Goal: Information Seeking & Learning: Find specific page/section

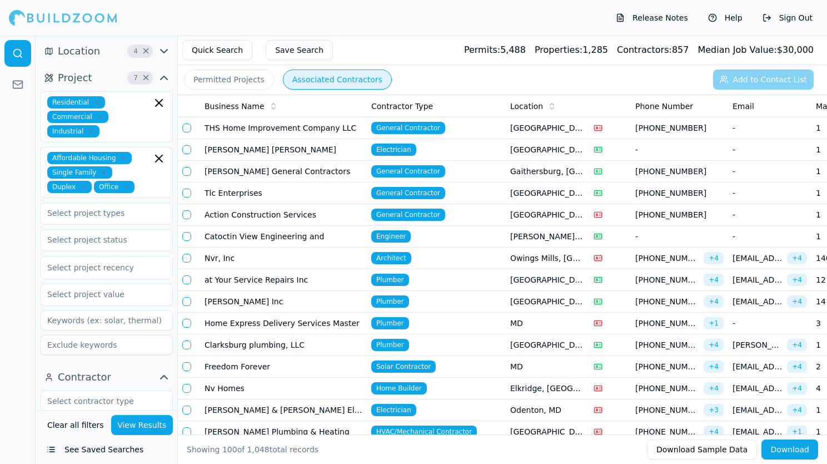
click at [243, 81] on button "Permitted Projects" at bounding box center [229, 79] width 90 height 20
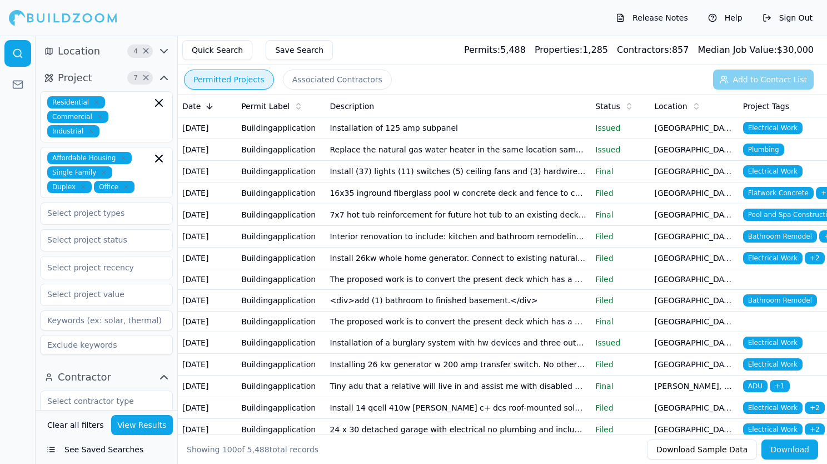
click at [455, 182] on td "Install (37) lights (11) switches (5) ceiling fans and (3) hardwired smoke dete…" at bounding box center [458, 172] width 266 height 22
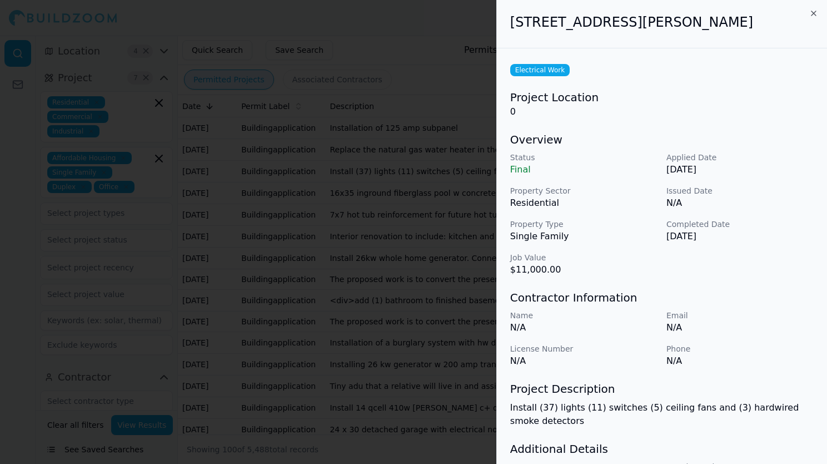
click at [811, 11] on icon "button" at bounding box center [813, 13] width 4 height 4
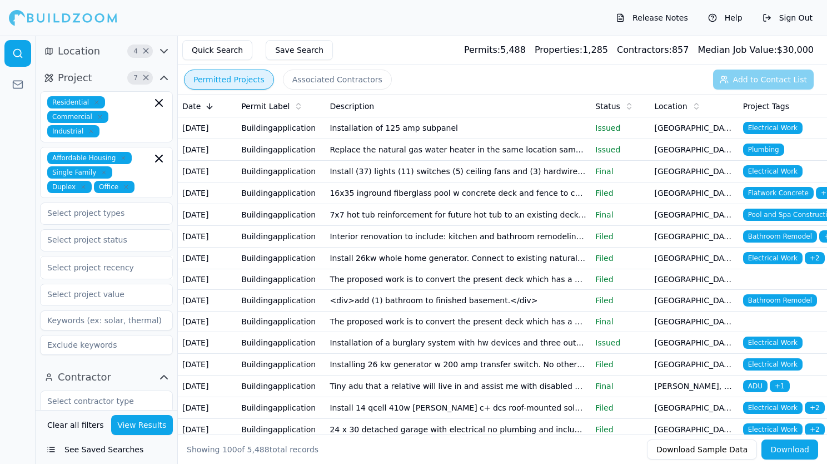
click at [419, 182] on td "Install (37) lights (11) switches (5) ceiling fans and (3) hardwired smoke dete…" at bounding box center [458, 172] width 266 height 22
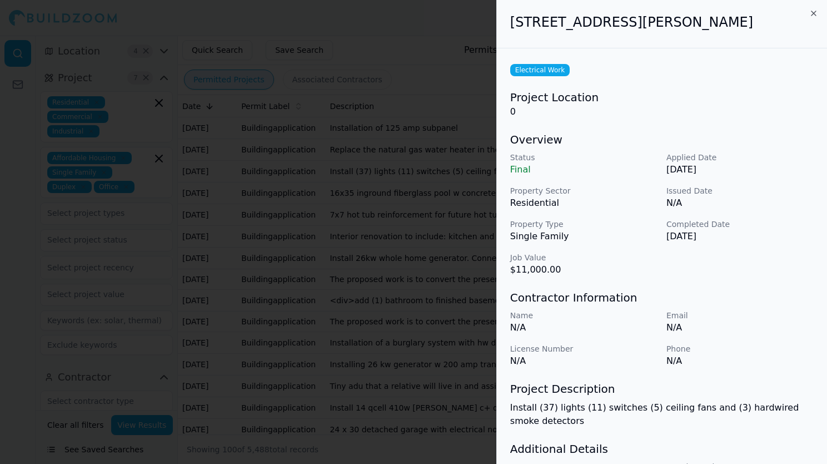
click at [814, 12] on icon "button" at bounding box center [813, 13] width 4 height 4
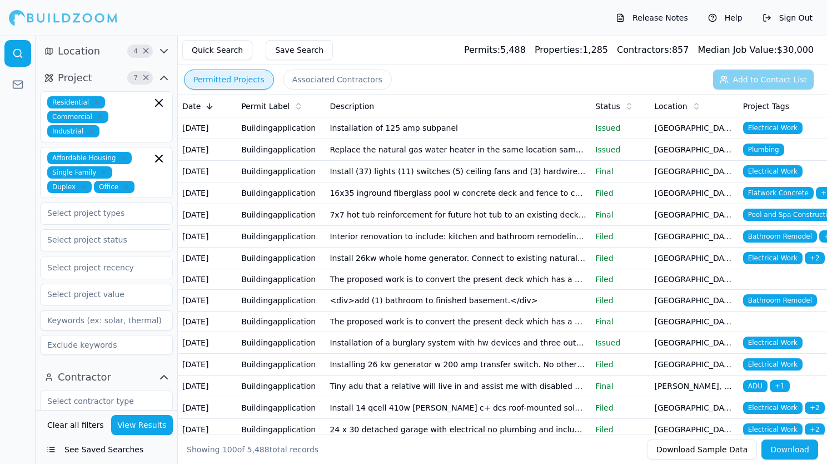
click at [350, 182] on td "Install (37) lights (11) switches (5) ceiling fans and (3) hardwired smoke dete…" at bounding box center [458, 172] width 266 height 22
click at [293, 82] on button "Associated Contractors" at bounding box center [337, 79] width 109 height 20
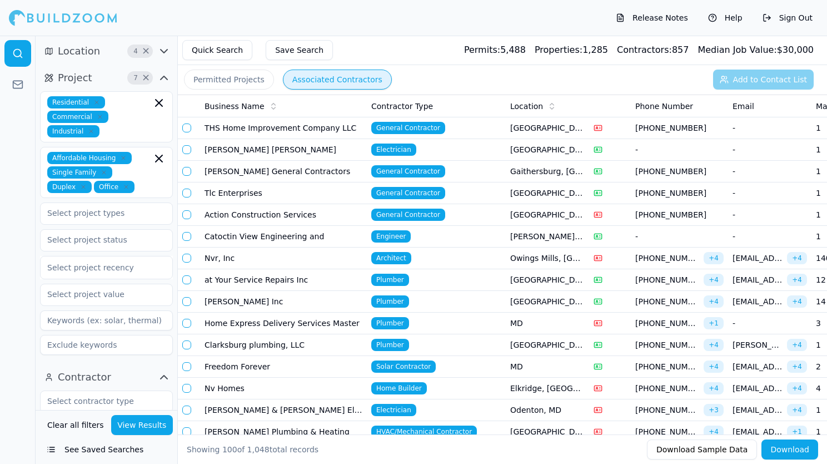
click at [232, 54] on button "Quick Search" at bounding box center [217, 50] width 70 height 20
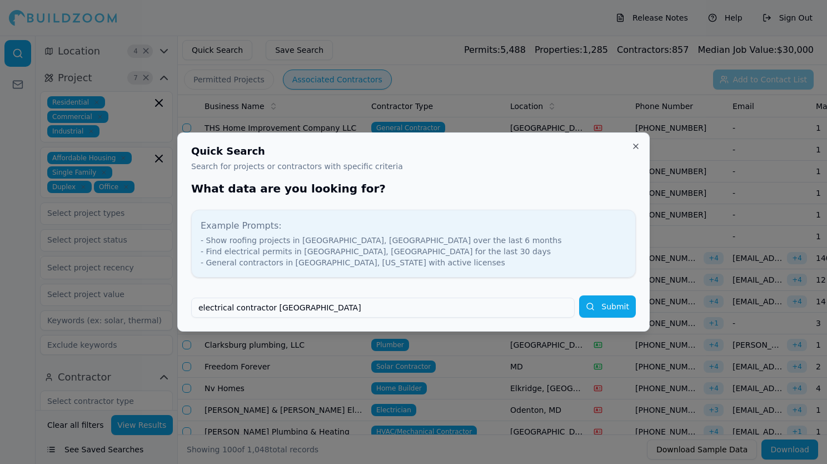
type input "electrical contractor baltimore"
click at [597, 311] on button "Submit" at bounding box center [607, 306] width 57 height 22
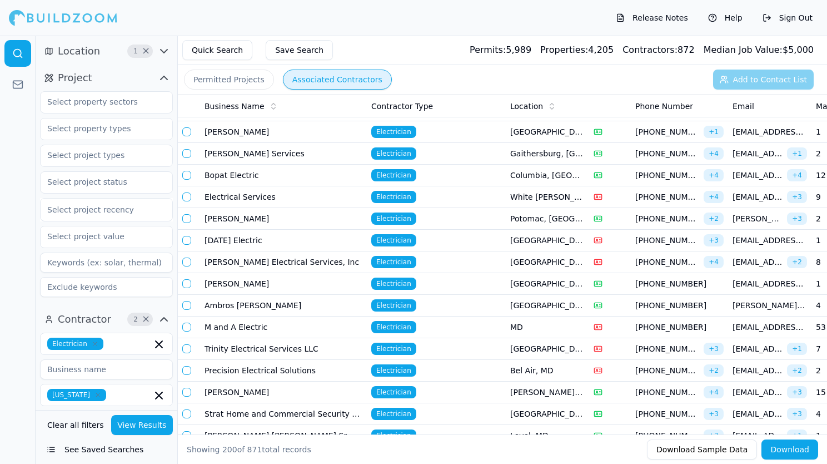
scroll to position [2495, 0]
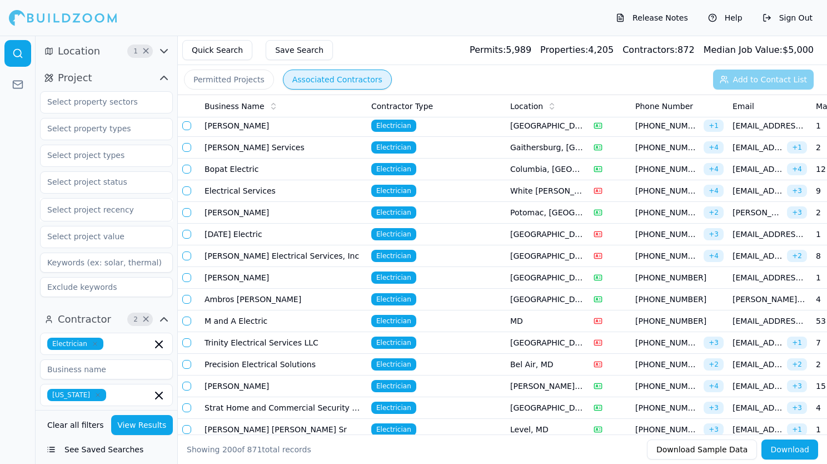
click at [226, 49] on button "Quick Search" at bounding box center [217, 50] width 70 height 20
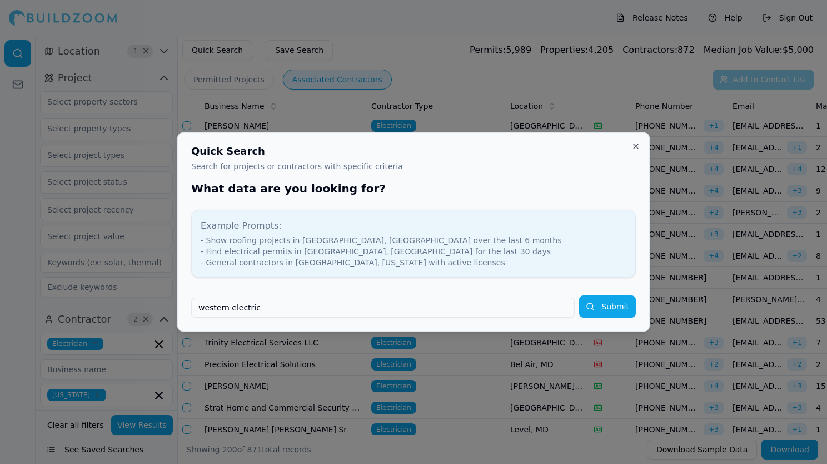
type input "western electric"
click at [602, 305] on button "Submit" at bounding box center [607, 306] width 57 height 22
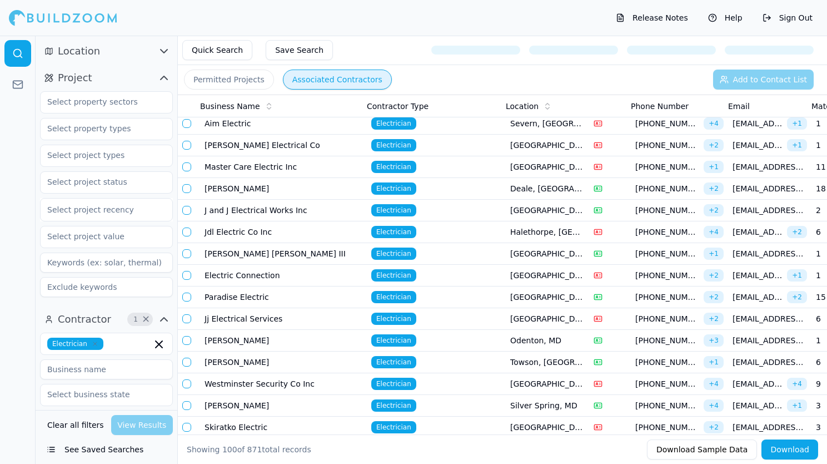
scroll to position [826, 0]
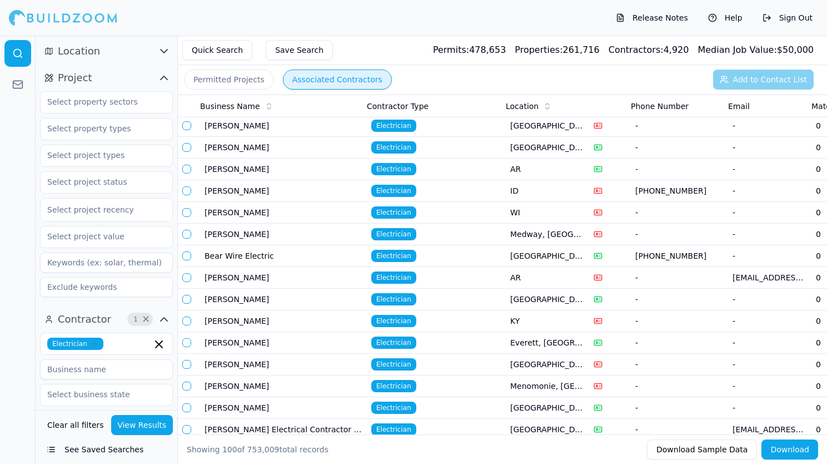
click at [219, 46] on button "Quick Search" at bounding box center [217, 50] width 70 height 20
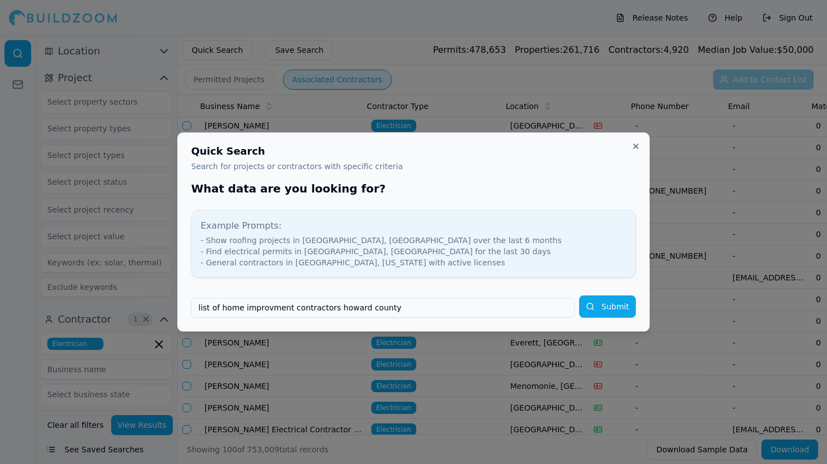
type input "list of home improvment contractors howard county"
click at [594, 302] on button "Submit" at bounding box center [607, 306] width 57 height 22
